Goal: Information Seeking & Learning: Learn about a topic

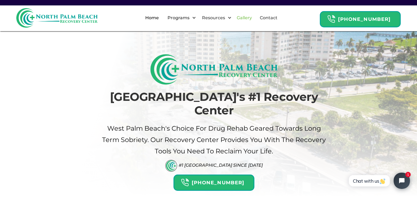
click at [245, 18] on link "Gallery" at bounding box center [244, 17] width 22 height 17
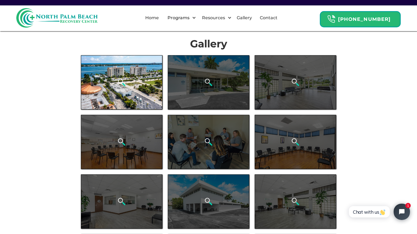
click at [132, 62] on div "open lightbox" at bounding box center [121, 82] width 81 height 54
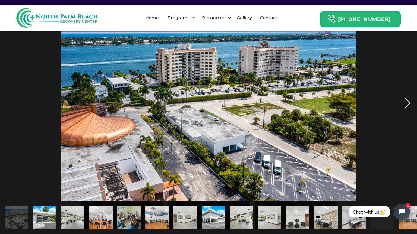
click at [409, 101] on div "next image" at bounding box center [407, 103] width 18 height 197
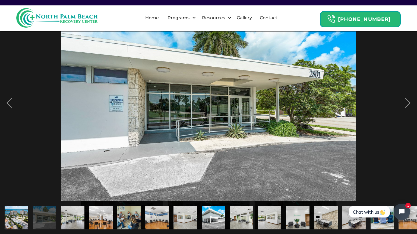
click at [395, 101] on div at bounding box center [208, 103] width 417 height 197
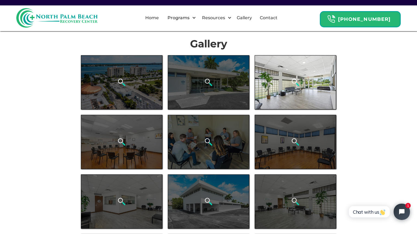
click at [282, 101] on div "open lightbox" at bounding box center [294, 82] width 81 height 54
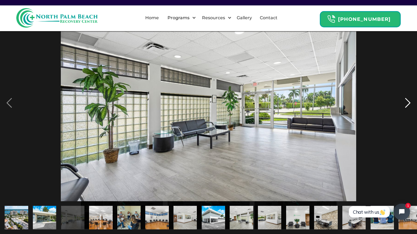
click at [407, 101] on div "next image" at bounding box center [407, 103] width 18 height 197
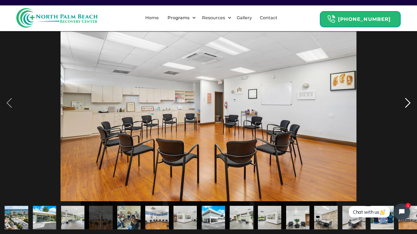
click at [407, 101] on div "next image" at bounding box center [407, 103] width 18 height 197
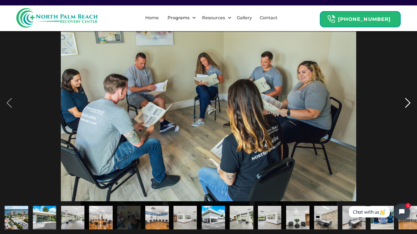
click at [407, 101] on div "next image" at bounding box center [407, 103] width 18 height 197
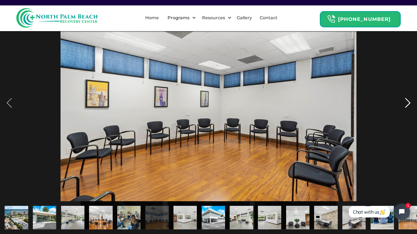
click at [407, 101] on div "next image" at bounding box center [407, 103] width 18 height 197
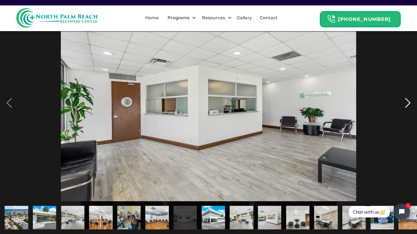
click at [407, 101] on div "next image" at bounding box center [407, 103] width 18 height 197
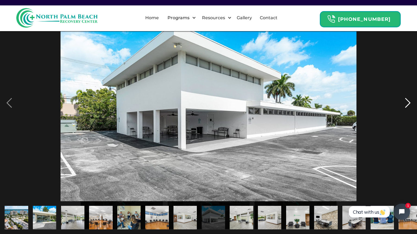
click at [407, 101] on div "next image" at bounding box center [407, 103] width 18 height 197
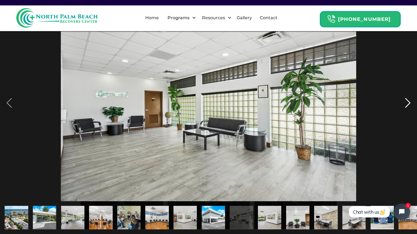
click at [407, 101] on div "next image" at bounding box center [407, 103] width 18 height 197
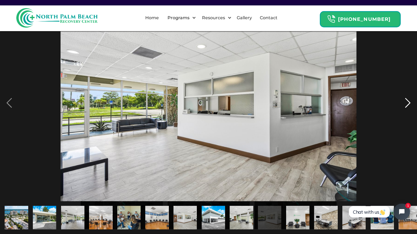
click at [407, 101] on div "next image" at bounding box center [407, 103] width 18 height 197
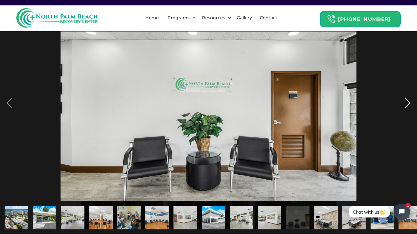
click at [407, 101] on div "next image" at bounding box center [407, 103] width 18 height 197
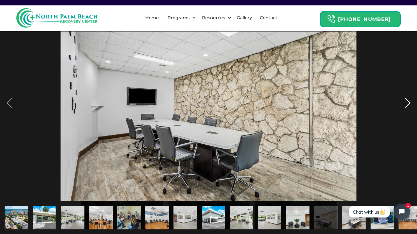
click at [407, 101] on div "next image" at bounding box center [407, 103] width 18 height 197
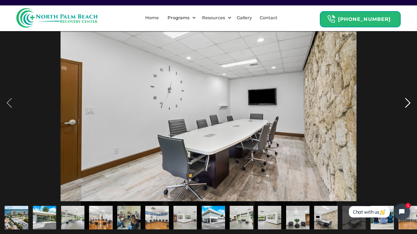
click at [407, 101] on div "next image" at bounding box center [407, 103] width 18 height 197
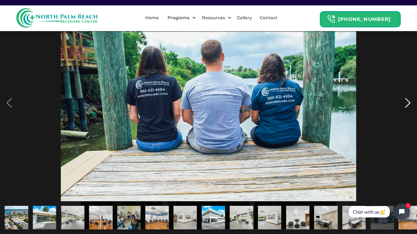
click at [407, 101] on div "next image" at bounding box center [407, 103] width 18 height 197
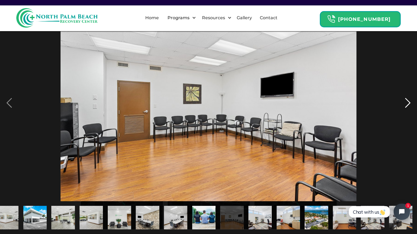
scroll to position [0, 178]
click at [407, 101] on div "next image" at bounding box center [407, 103] width 18 height 197
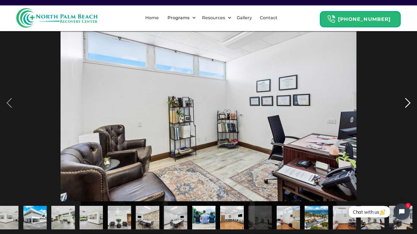
click at [407, 101] on div "next image" at bounding box center [407, 103] width 18 height 197
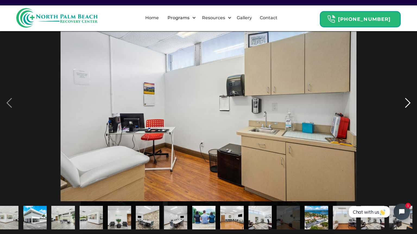
click at [407, 101] on div "next image" at bounding box center [407, 103] width 18 height 197
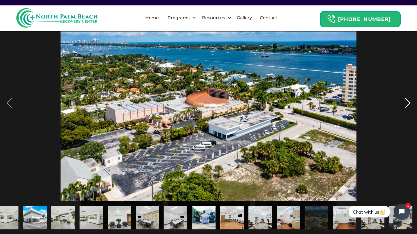
click at [407, 101] on div "next image" at bounding box center [407, 103] width 18 height 197
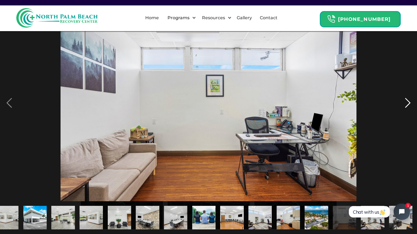
click at [407, 101] on div "next image" at bounding box center [407, 103] width 18 height 197
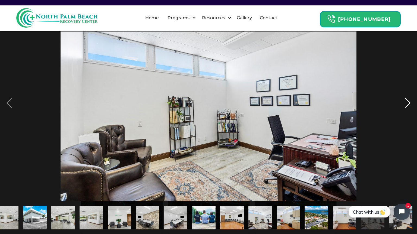
click at [407, 101] on div "next image" at bounding box center [407, 103] width 18 height 197
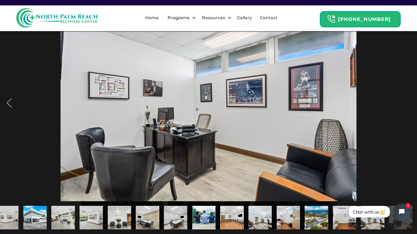
click at [407, 101] on div "next image" at bounding box center [407, 103] width 18 height 197
click at [407, 105] on div "next image" at bounding box center [407, 103] width 18 height 197
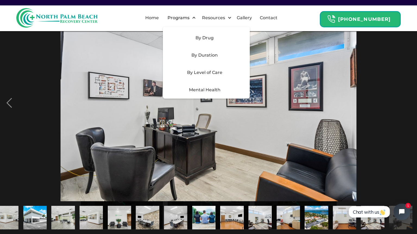
click at [189, 41] on div "By Drug" at bounding box center [206, 37] width 87 height 17
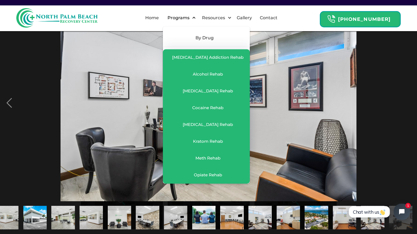
click at [189, 20] on div "Programs" at bounding box center [178, 18] width 25 height 7
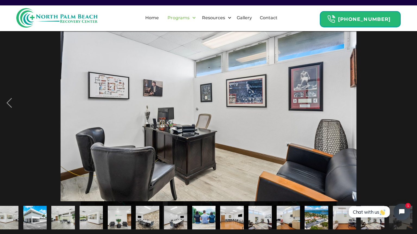
click at [189, 20] on div "Programs" at bounding box center [178, 18] width 25 height 7
click at [197, 20] on div "Programs" at bounding box center [180, 17] width 34 height 17
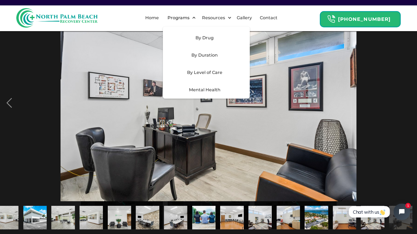
click at [198, 73] on div "By Level of Care" at bounding box center [204, 72] width 77 height 7
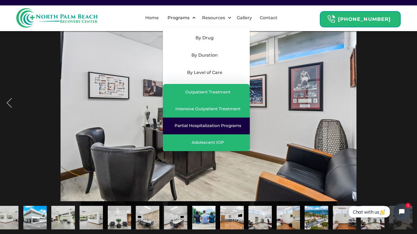
click at [198, 125] on div "Partial Hospitalization Programs" at bounding box center [207, 125] width 67 height 5
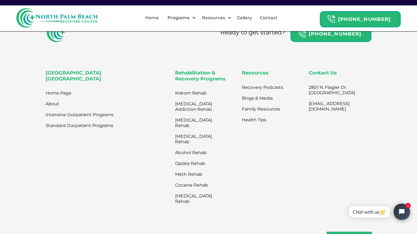
scroll to position [1800, 0]
